Goal: Task Accomplishment & Management: Use online tool/utility

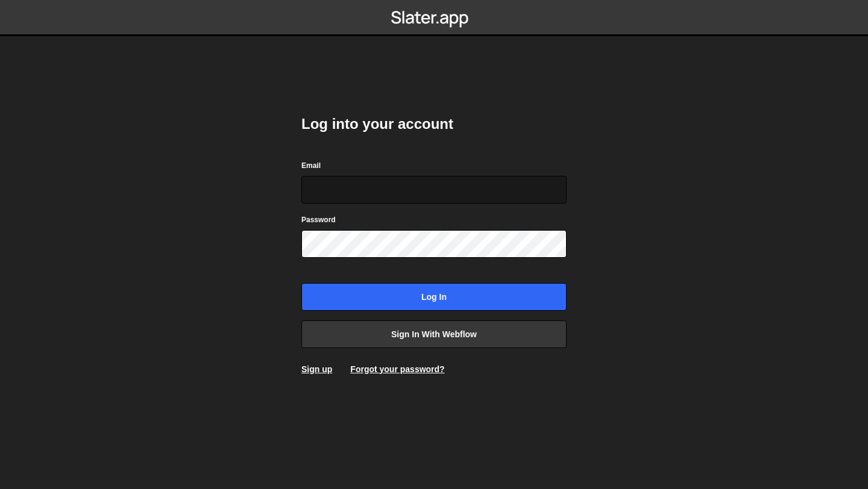
click at [344, 194] on input "Email" at bounding box center [433, 190] width 265 height 28
type input "[EMAIL_ADDRESS][PERSON_NAME][DOMAIN_NAME]"
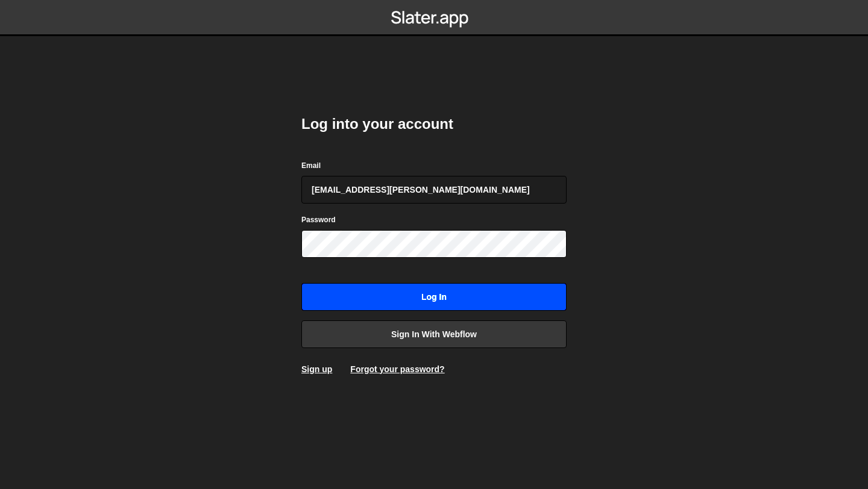
click at [384, 299] on input "Log in" at bounding box center [433, 297] width 265 height 28
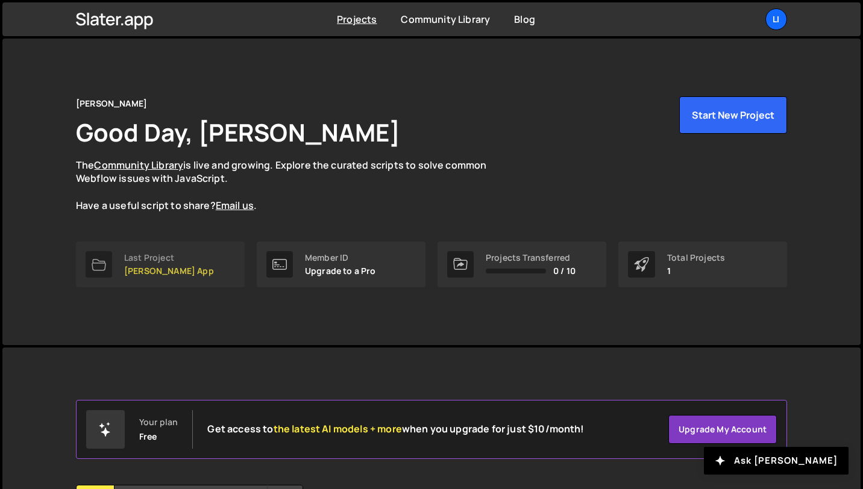
click at [187, 257] on link "Last Project Lisi App" at bounding box center [160, 265] width 169 height 46
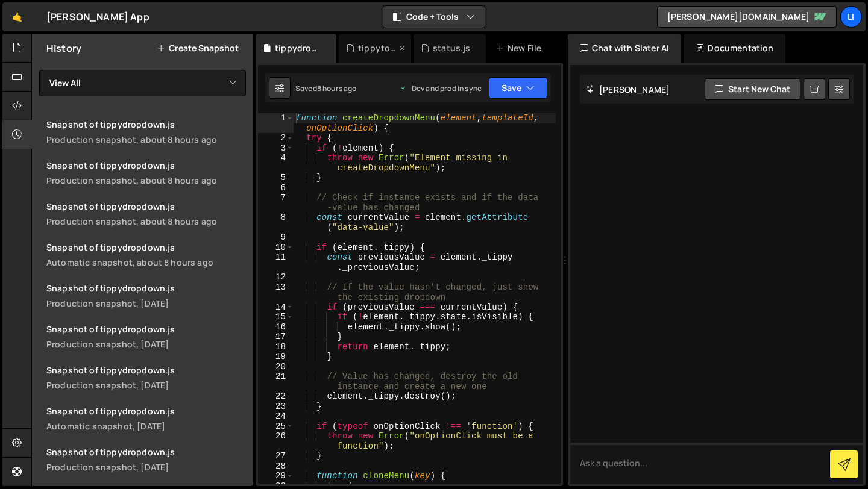
click at [374, 46] on div "tippytooltip.js" at bounding box center [377, 48] width 39 height 12
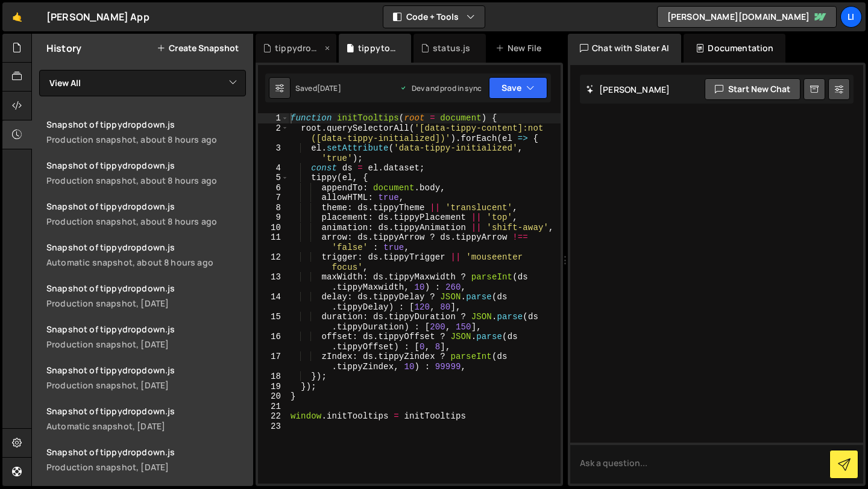
click at [295, 47] on div "tippydropdown.js" at bounding box center [298, 48] width 47 height 12
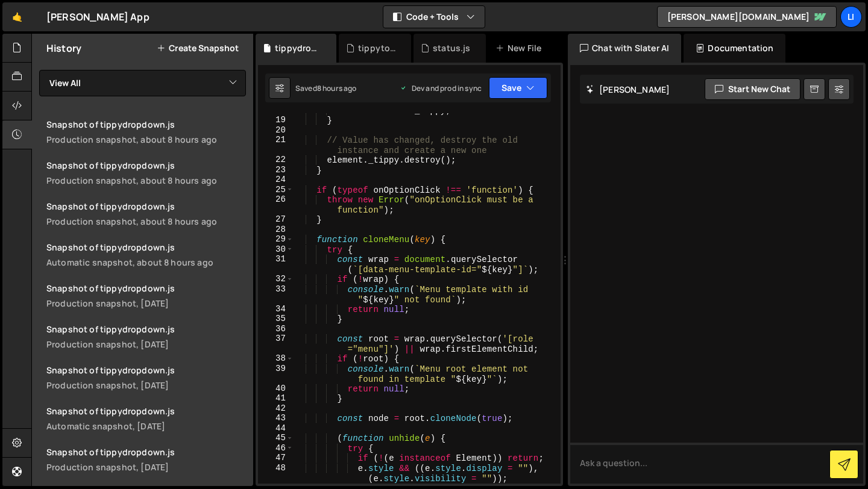
scroll to position [239, 0]
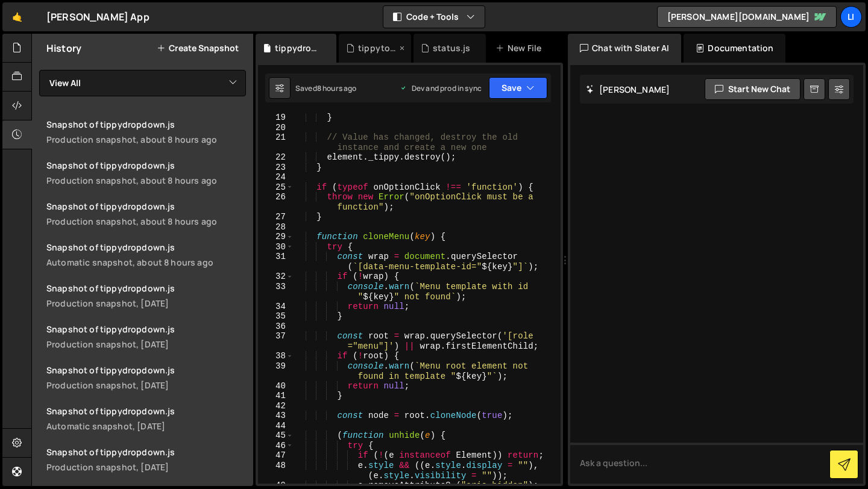
click at [368, 45] on div "tippytooltip.js" at bounding box center [377, 48] width 39 height 12
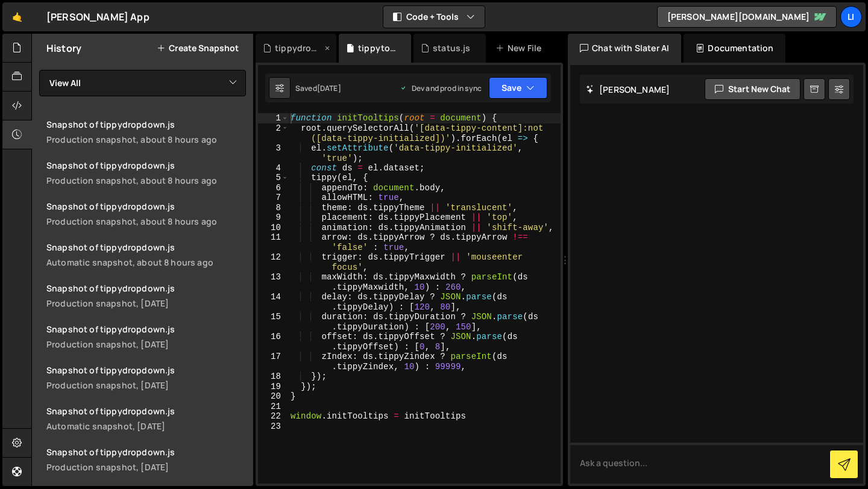
click at [296, 51] on div "tippydropdown.js" at bounding box center [298, 48] width 47 height 12
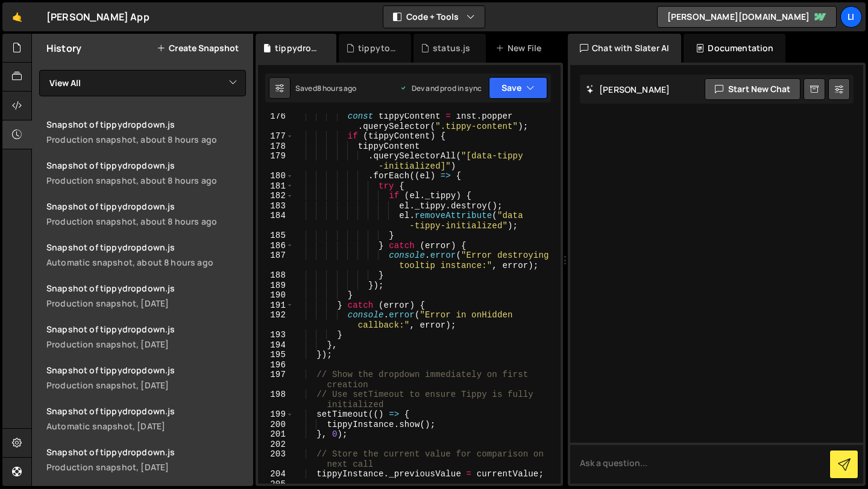
scroll to position [2150, 0]
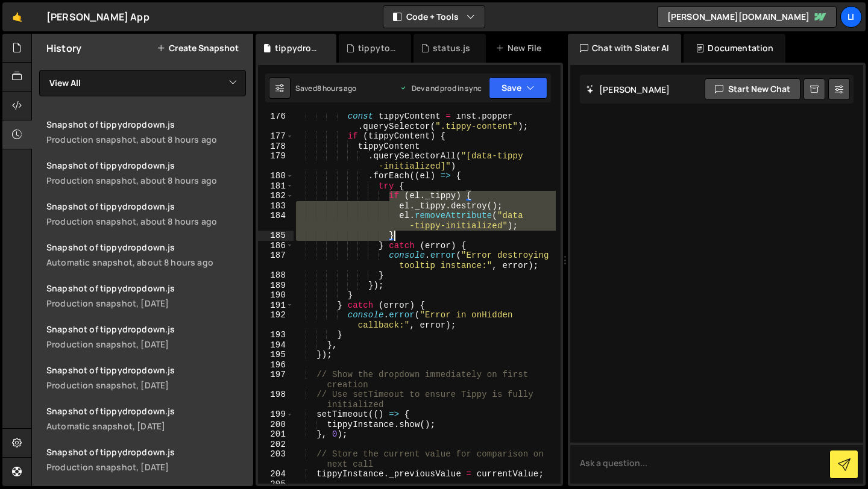
drag, startPoint x: 391, startPoint y: 196, endPoint x: 398, endPoint y: 233, distance: 38.1
click at [398, 233] on div "const tippyContent = inst . popper . querySelector ( ".tippy-content" ) ; if ( …" at bounding box center [425, 312] width 262 height 401
type textarea "el.removeAttribute("data-tippy-initialized"); }"
